Goal: Check status: Check status

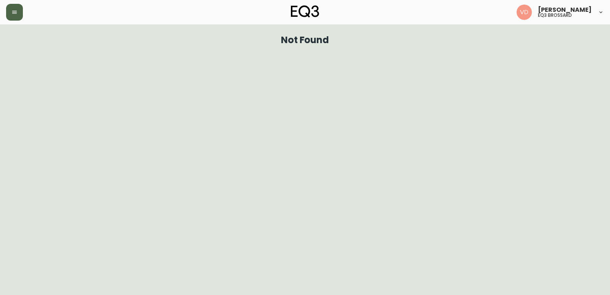
click at [14, 10] on icon "button" at bounding box center [14, 12] width 6 height 6
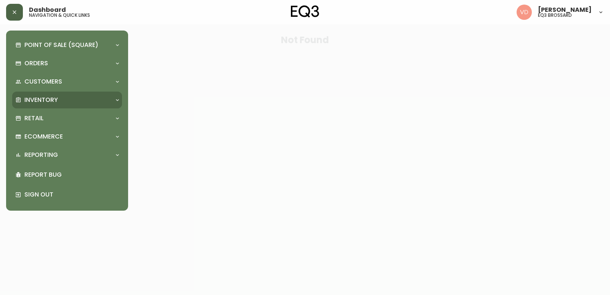
click at [39, 94] on div "Inventory" at bounding box center [67, 99] width 110 height 17
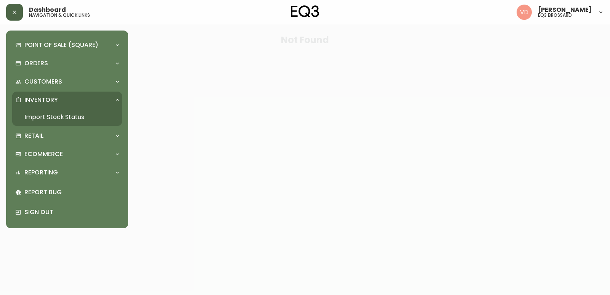
click at [77, 111] on link "Import Stock Status" at bounding box center [67, 117] width 110 height 18
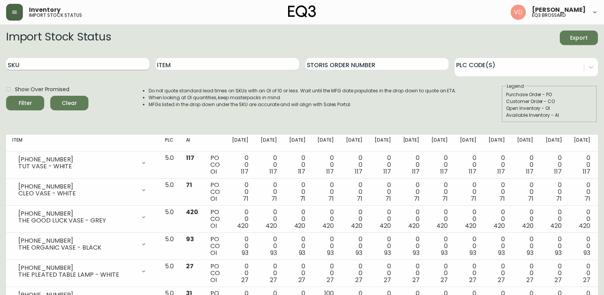
click at [50, 66] on input "SKU" at bounding box center [77, 64] width 143 height 12
paste input "[PHONE_NUMBER]"
type input "[PHONE_NUMBER]"
click at [6, 96] on button "Filter" at bounding box center [25, 103] width 38 height 14
